Goal: Information Seeking & Learning: Check status

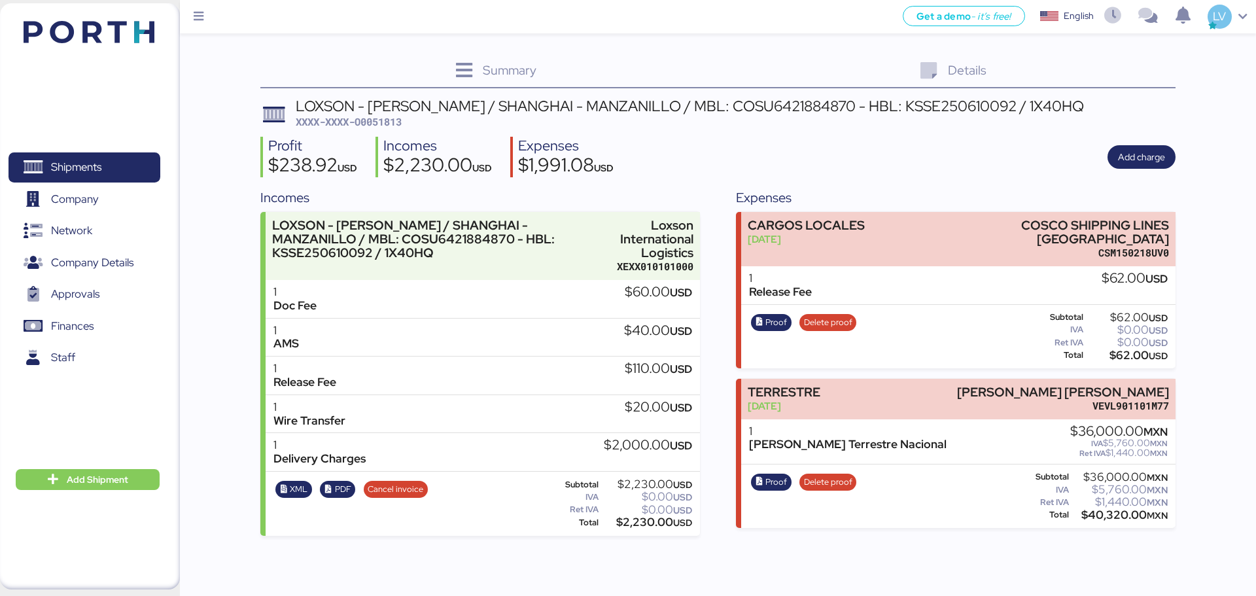
click at [111, 24] on header at bounding box center [70, 30] width 126 height 41
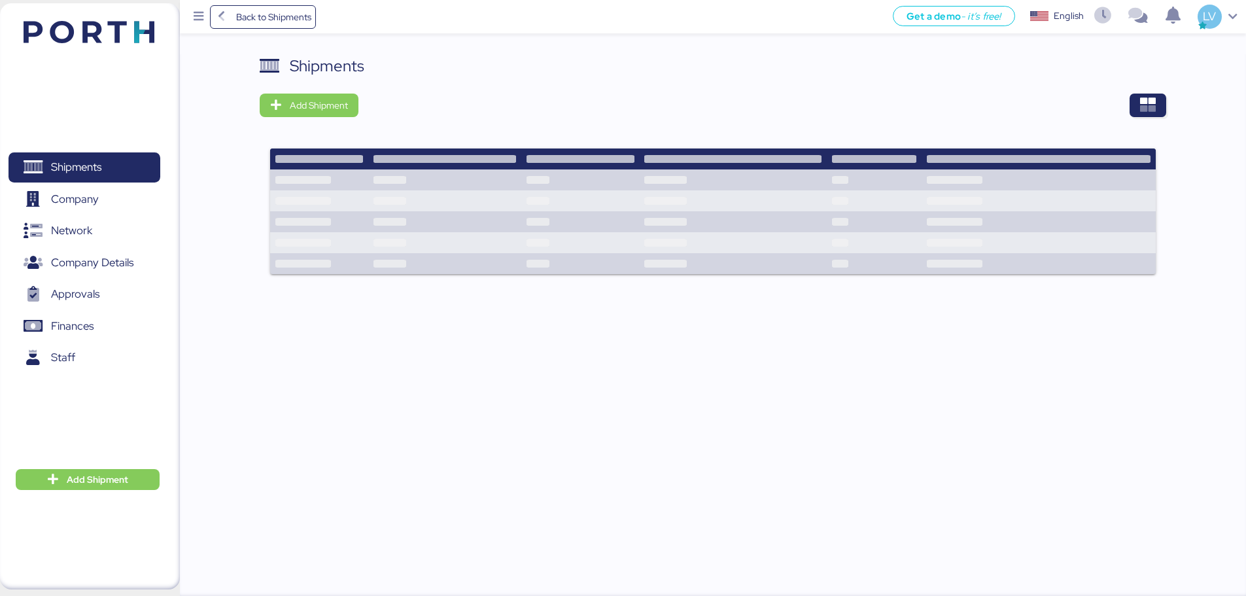
click at [111, 24] on img at bounding box center [89, 32] width 131 height 22
click at [1165, 108] on span "button" at bounding box center [1148, 106] width 37 height 24
click at [1137, 92] on div "Shipments Add Shipment" at bounding box center [713, 172] width 906 height 237
click at [1141, 99] on icon "button" at bounding box center [1148, 105] width 16 height 16
click at [1141, 100] on icon "button" at bounding box center [1148, 105] width 16 height 16
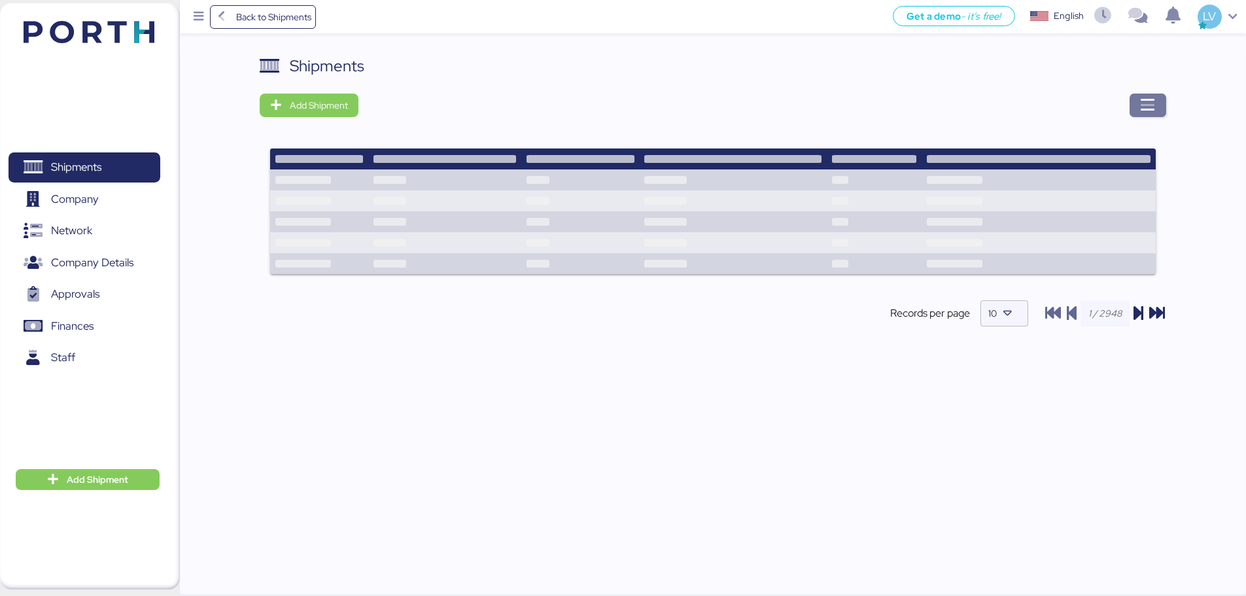
click at [1141, 100] on icon "button" at bounding box center [1148, 105] width 16 height 16
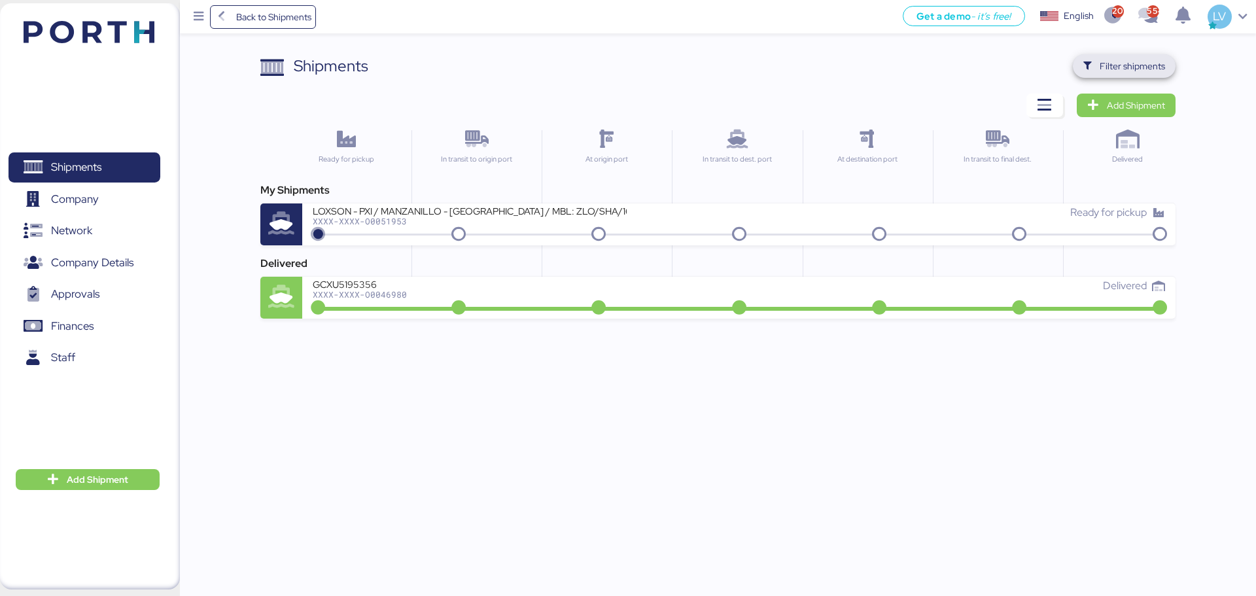
click at [1147, 66] on span "Filter shipments" at bounding box center [1131, 66] width 65 height 16
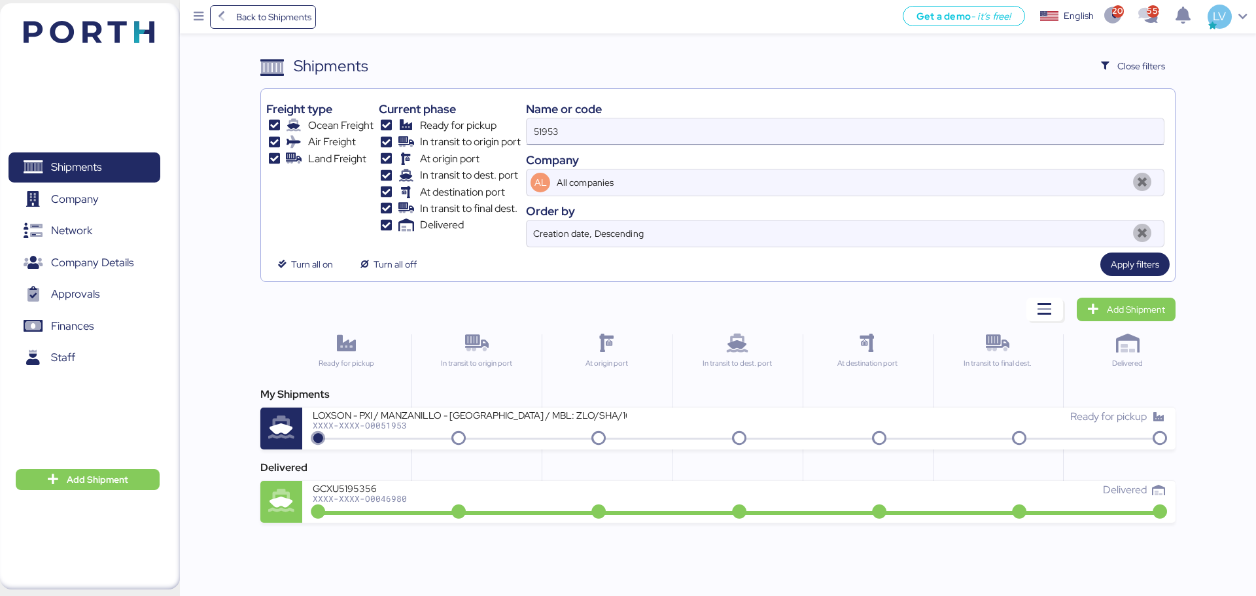
click at [1062, 123] on input "51953" at bounding box center [844, 131] width 637 height 26
paste input "O0051938"
type input "O0051938"
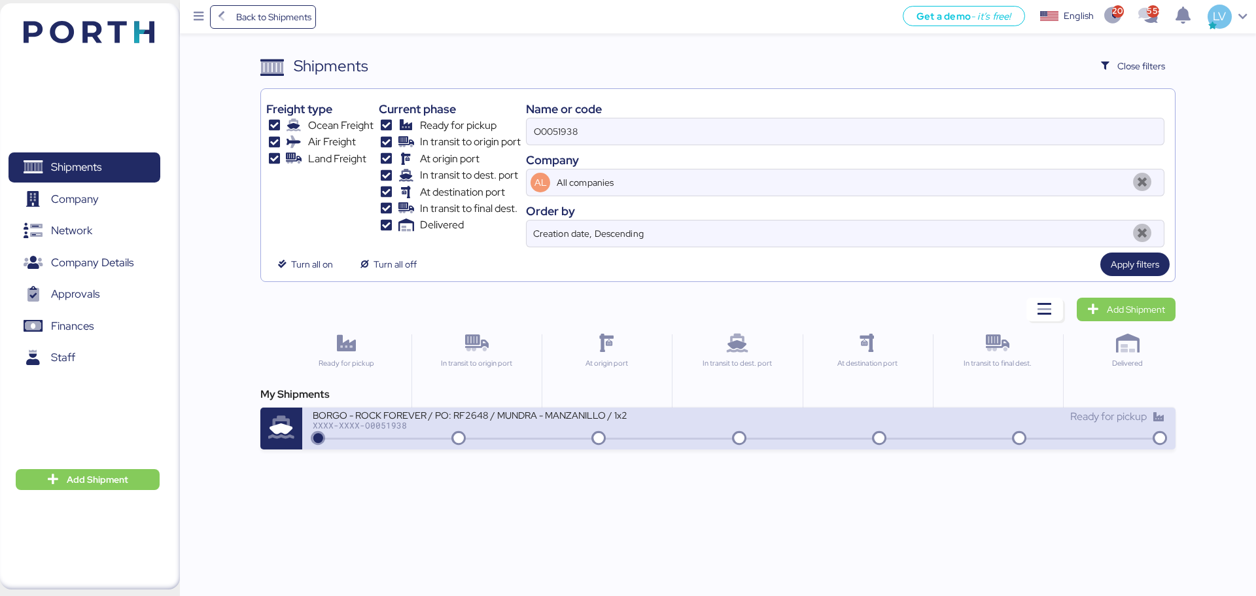
click at [828, 438] on div at bounding box center [738, 439] width 846 height 2
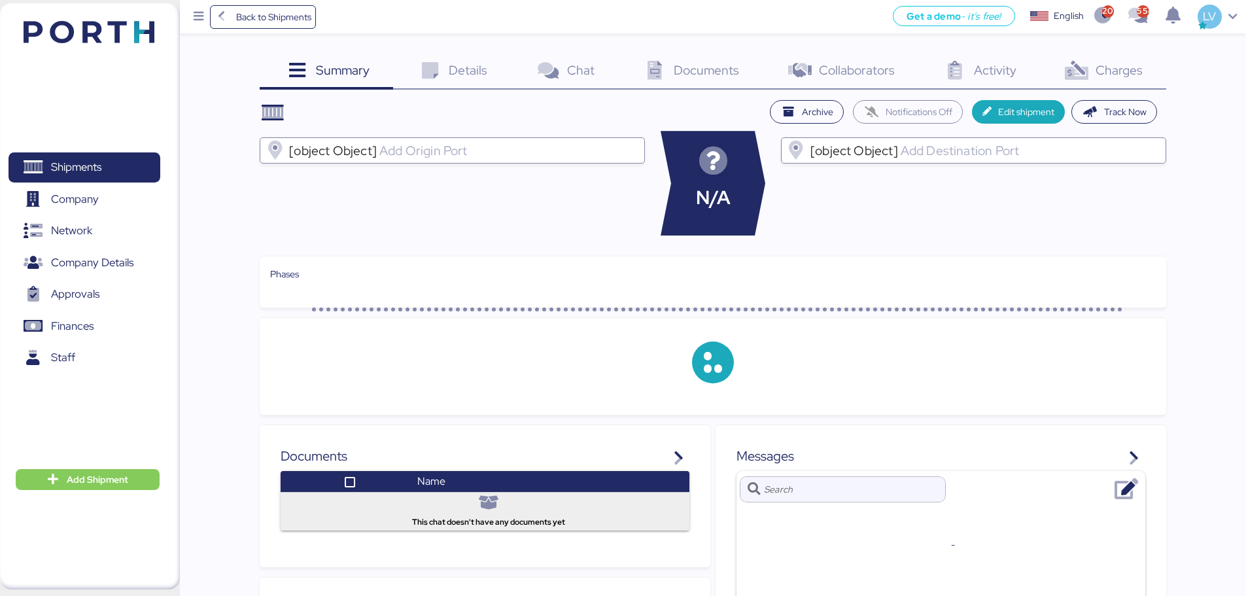
click at [1116, 88] on div "Charges 0" at bounding box center [1102, 71] width 126 height 35
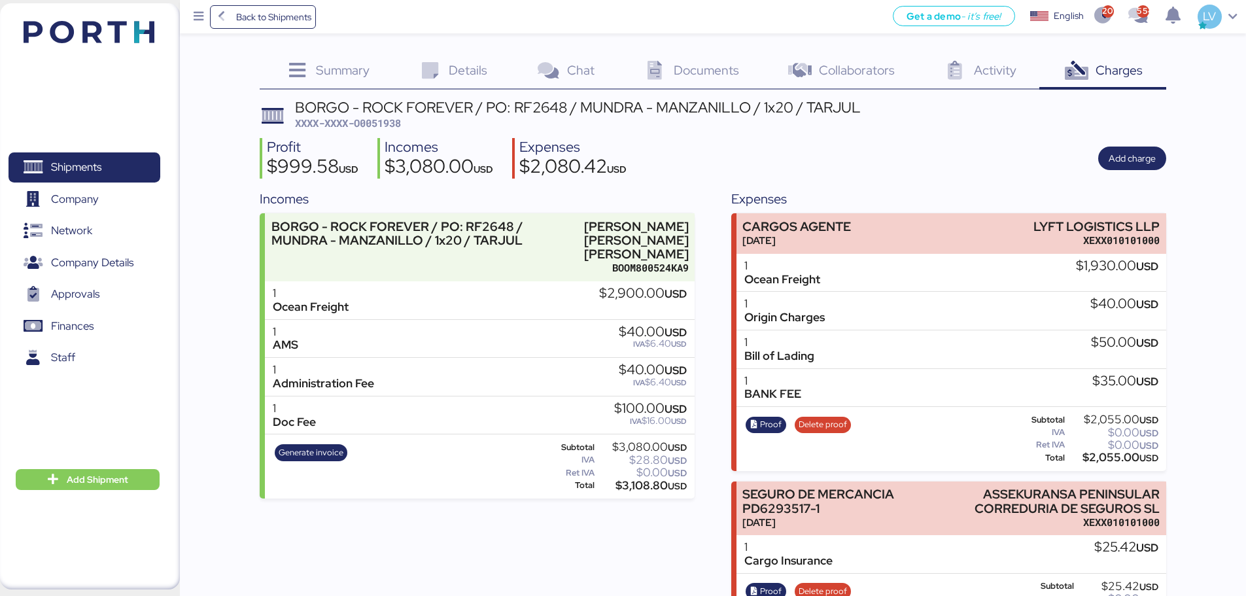
scroll to position [52, 0]
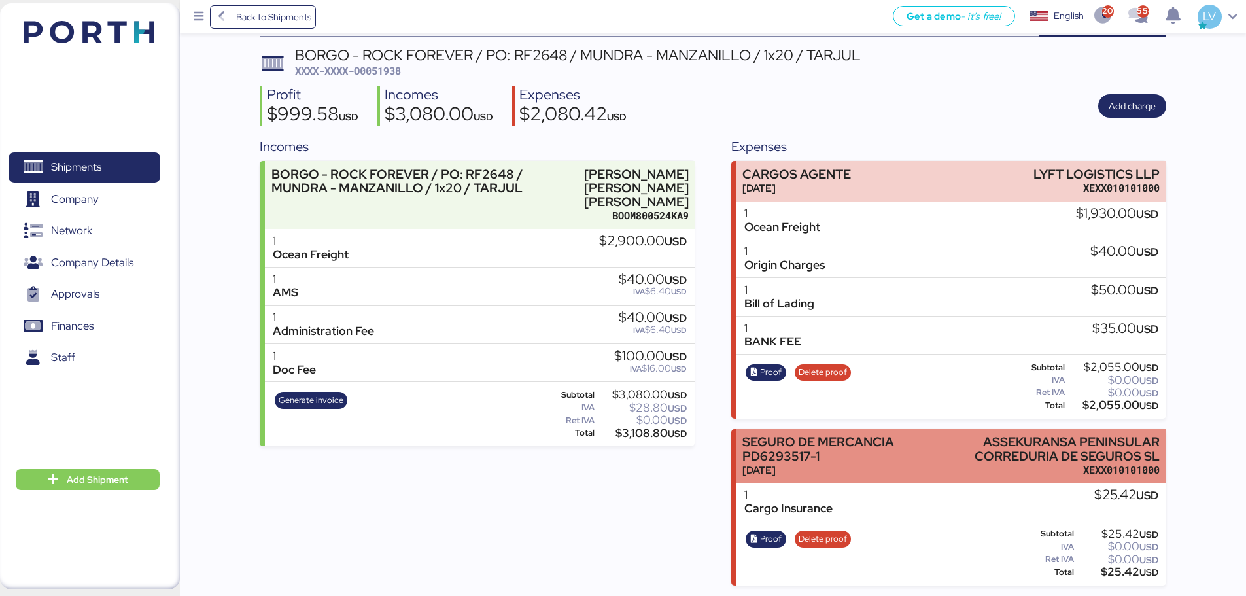
click at [1034, 438] on div "ASSEKURANSA PENINSULAR CORREDURIA DE SEGUROS SL" at bounding box center [1034, 448] width 250 height 27
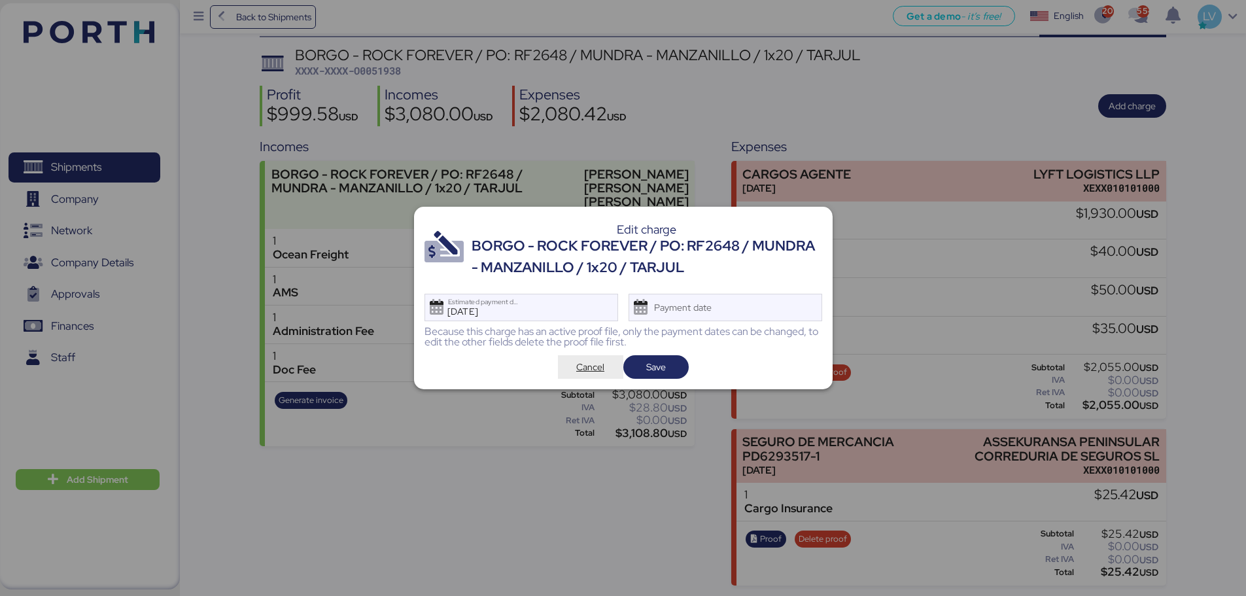
click at [608, 369] on span "Cancel" at bounding box center [590, 367] width 44 height 18
